Goal: Obtain resource: Obtain resource

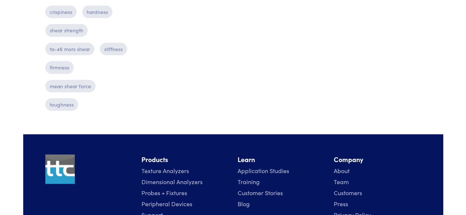
scroll to position [442, 0]
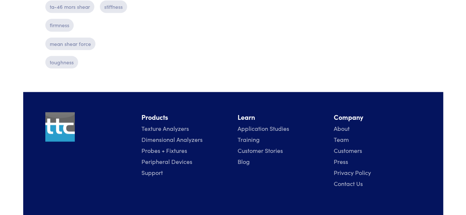
click at [262, 128] on link "Application Studies" at bounding box center [264, 129] width 52 height 8
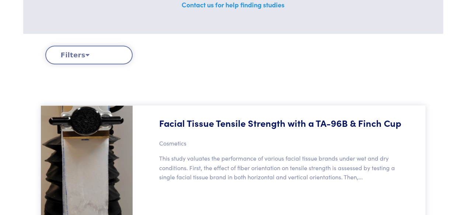
scroll to position [258, 0]
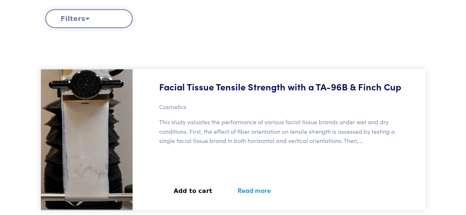
click at [87, 18] on button "Filters" at bounding box center [88, 18] width 87 height 19
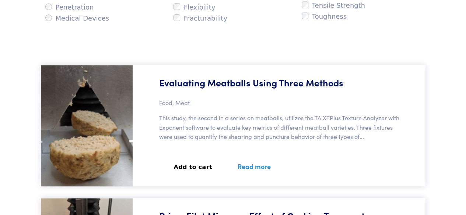
scroll to position [405, 0]
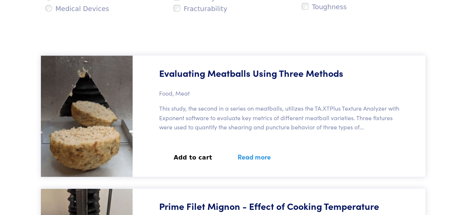
click at [361, 130] on p "This study, the second in a series on meatballs, utilizes the TA.XTPlus Texture…" at bounding box center [281, 118] width 244 height 28
click at [254, 159] on link "Read more" at bounding box center [254, 157] width 51 height 27
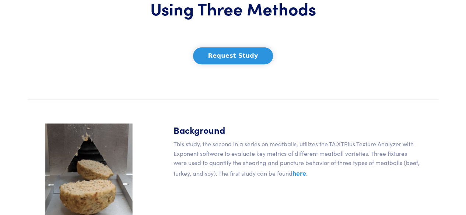
scroll to position [37, 0]
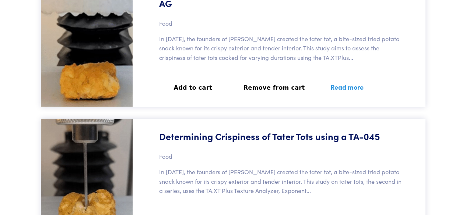
scroll to position [1142, 0]
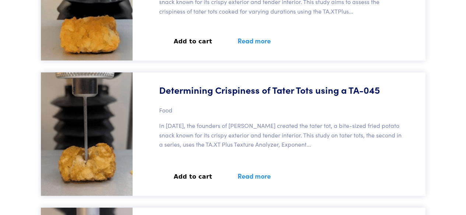
click at [250, 165] on link "Read more" at bounding box center [254, 176] width 51 height 27
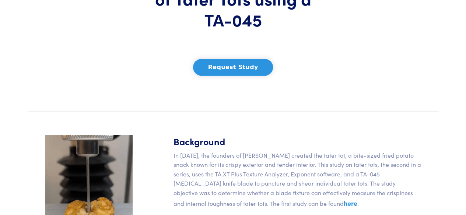
scroll to position [84, 0]
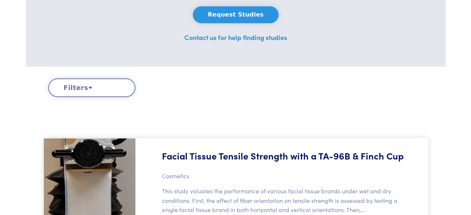
scroll to position [111, 0]
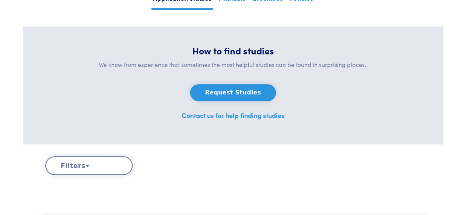
click at [233, 94] on button "Request Studies" at bounding box center [233, 92] width 86 height 17
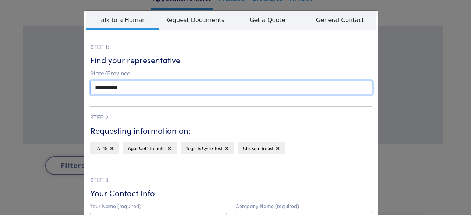
click at [122, 90] on select "**********" at bounding box center [231, 88] width 283 height 14
select select "**"
click at [90, 81] on select "**********" at bounding box center [231, 88] width 283 height 14
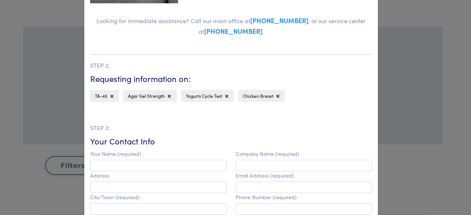
scroll to position [258, 0]
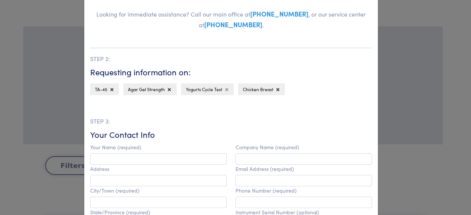
click at [225, 90] on icon at bounding box center [226, 90] width 3 height 4
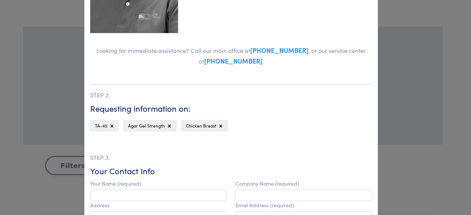
scroll to position [213, 0]
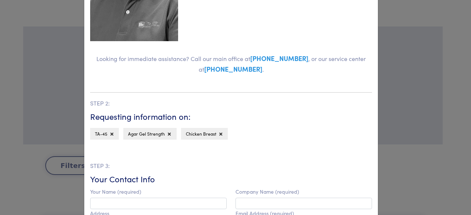
click at [223, 133] on div "TA-45 Agar Gel Strength Chicken Breast" at bounding box center [231, 135] width 282 height 15
click at [226, 132] on div "TA-45 Agar Gel Strength Chicken Breast" at bounding box center [231, 135] width 282 height 15
click at [240, 138] on div "TA-45 Agar Gel Strength Chicken Breast" at bounding box center [231, 135] width 282 height 15
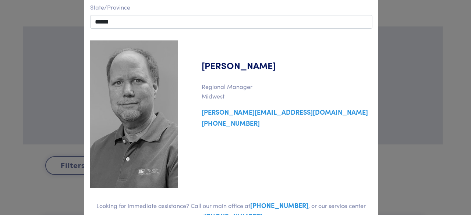
scroll to position [0, 0]
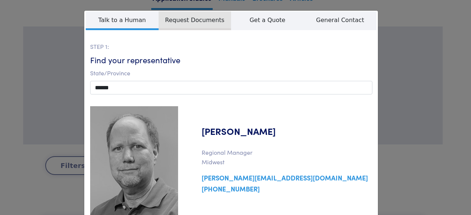
click at [190, 25] on span "Request Documents" at bounding box center [195, 20] width 73 height 19
